Goal: Transaction & Acquisition: Obtain resource

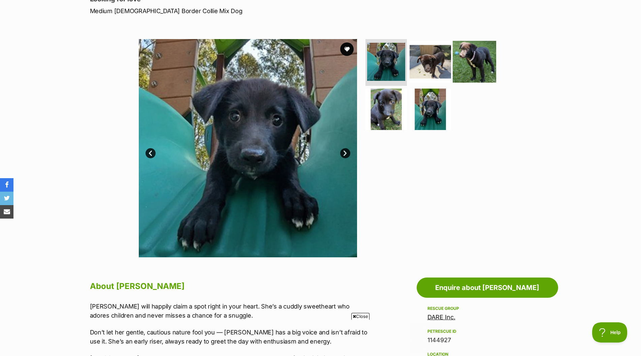
click at [467, 55] on img at bounding box center [474, 61] width 43 height 43
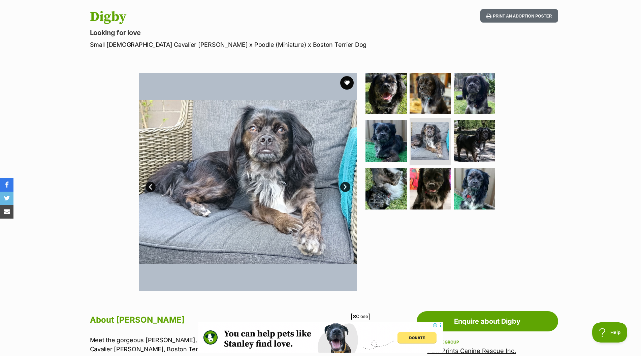
scroll to position [67, 0]
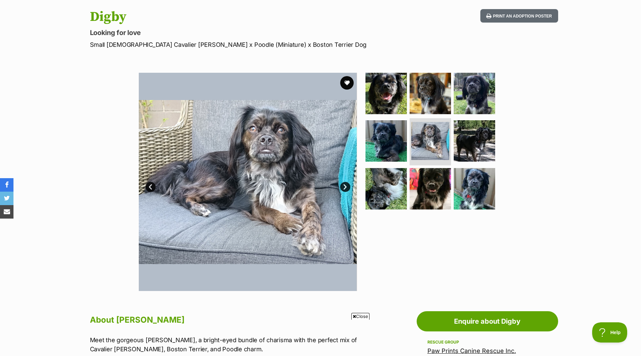
click at [346, 187] on link "Next" at bounding box center [345, 187] width 10 height 10
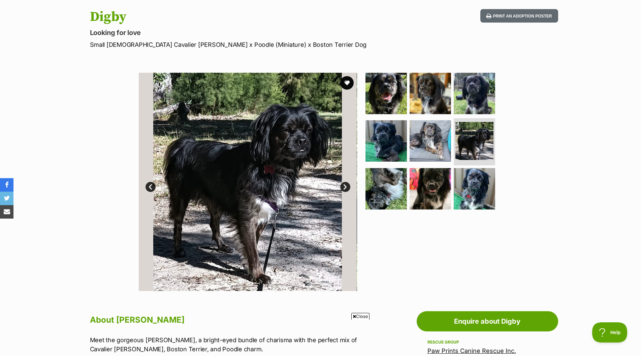
click at [346, 187] on link "Next" at bounding box center [345, 187] width 10 height 10
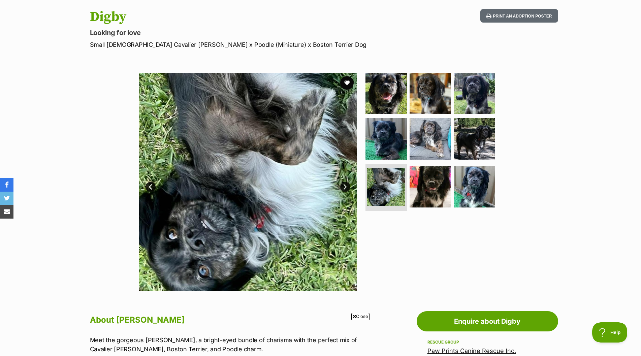
click at [346, 187] on link "Next" at bounding box center [345, 187] width 10 height 10
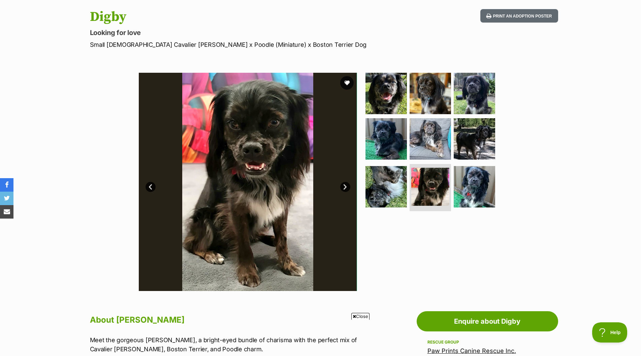
click at [346, 187] on link "Next" at bounding box center [345, 187] width 10 height 10
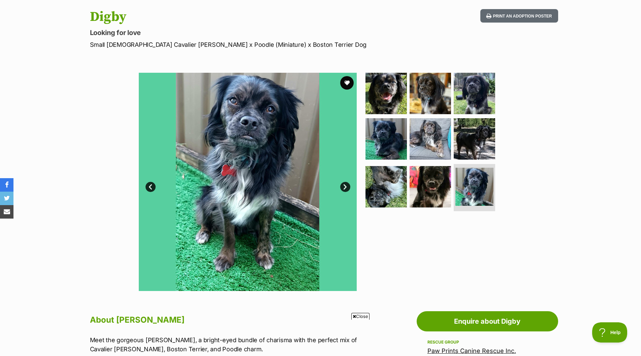
click at [346, 187] on link "Next" at bounding box center [345, 187] width 10 height 10
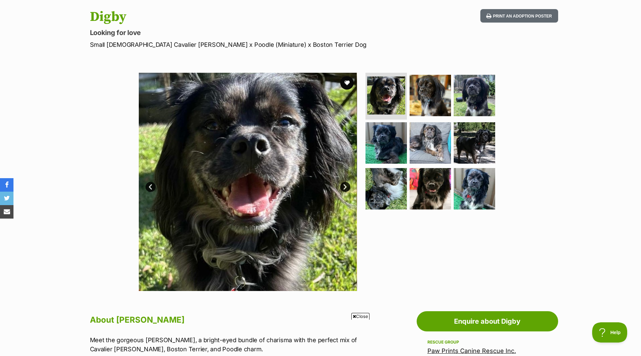
click at [346, 187] on link "Next" at bounding box center [345, 187] width 10 height 10
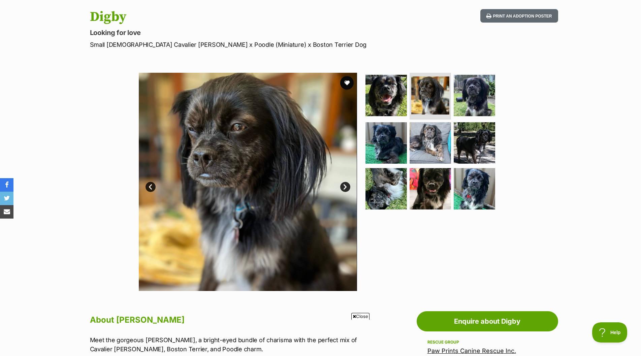
click at [346, 187] on link "Next" at bounding box center [345, 187] width 10 height 10
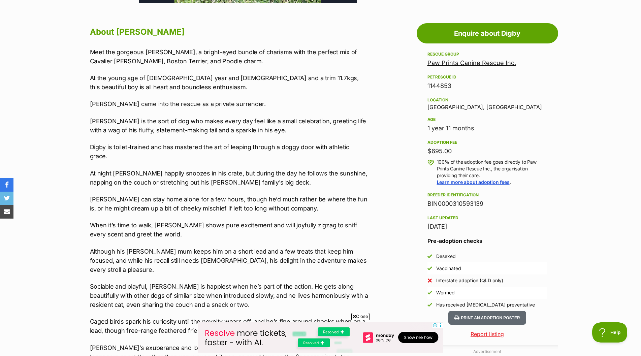
scroll to position [337, 0]
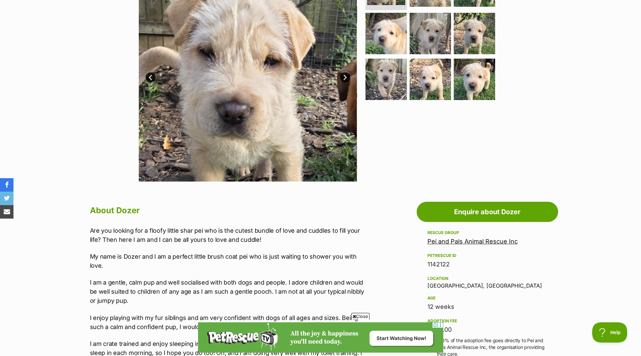
scroll to position [67, 0]
